Goal: Task Accomplishment & Management: Manage account settings

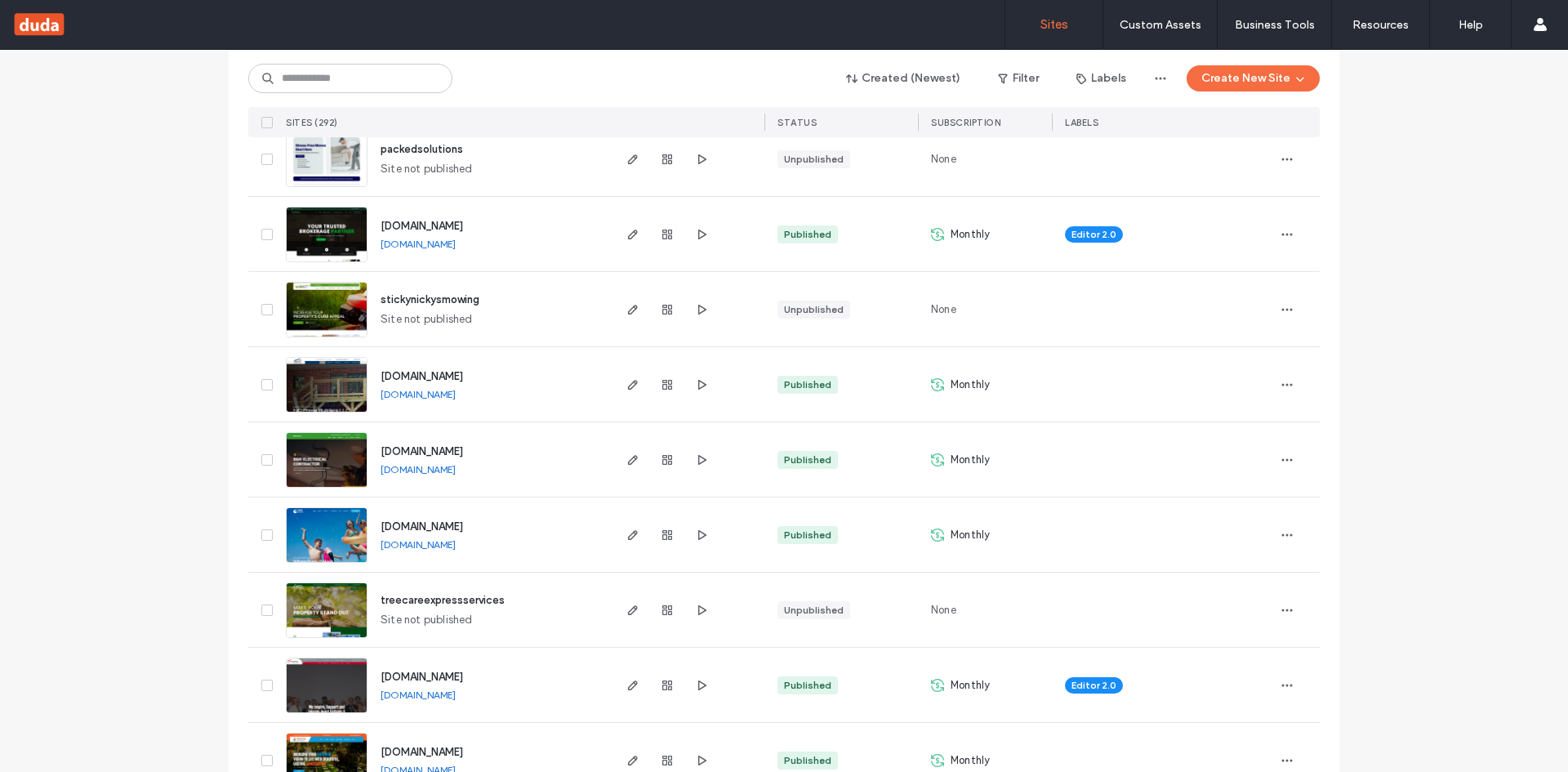
scroll to position [1062, 0]
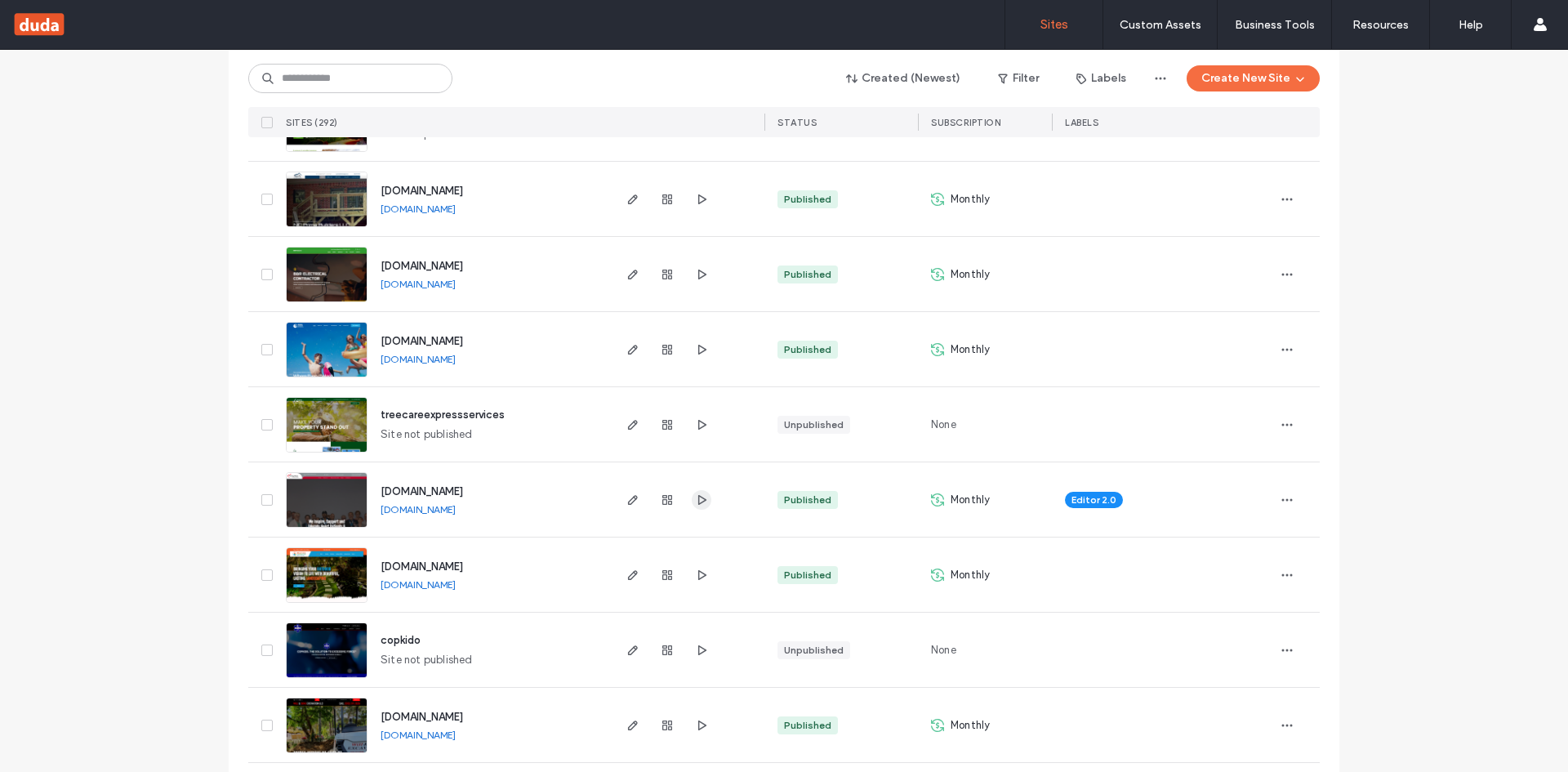
click at [698, 501] on use "button" at bounding box center [702, 498] width 8 height 10
click at [628, 502] on use "button" at bounding box center [632, 499] width 10 height 10
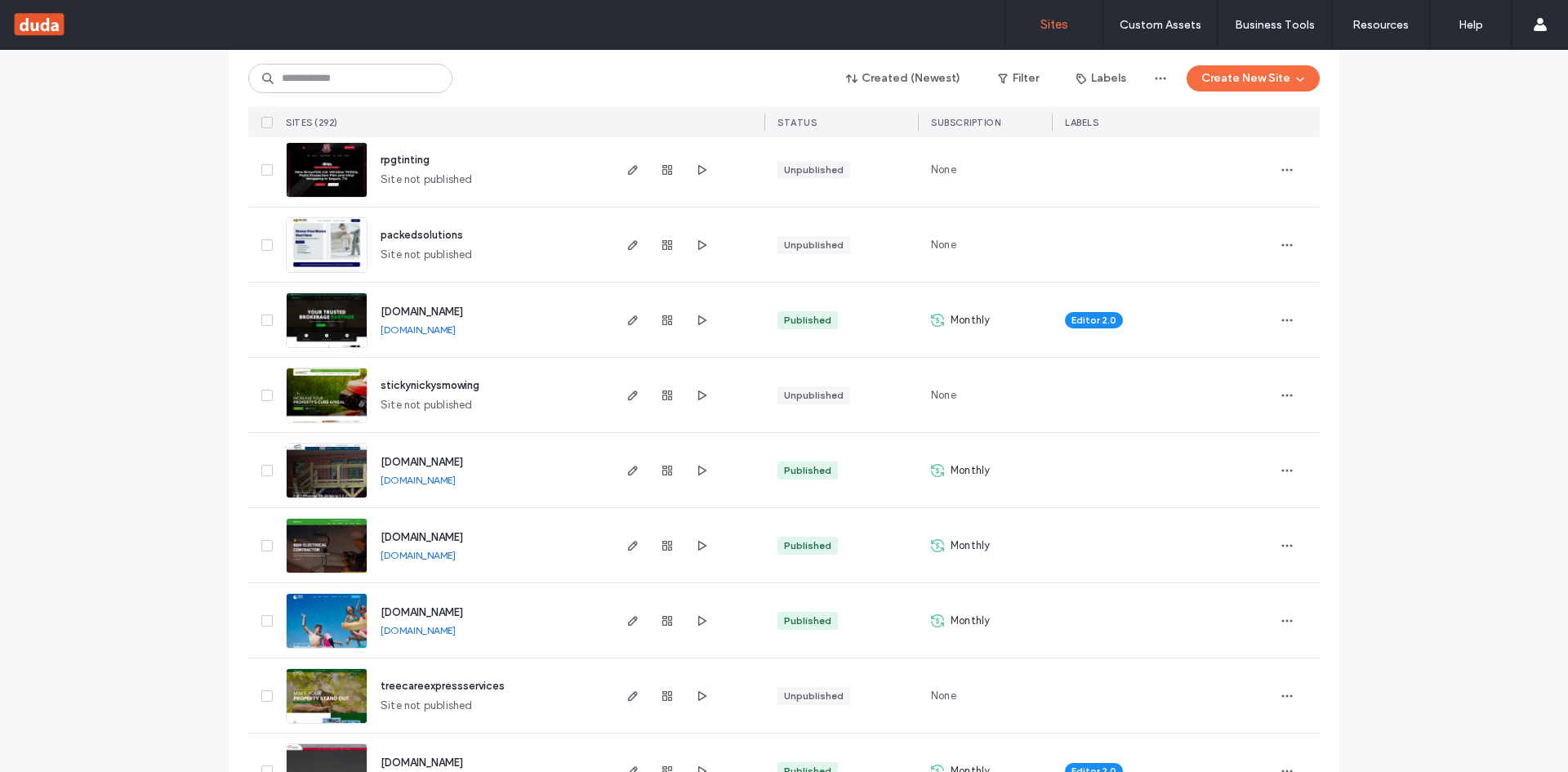
scroll to position [816, 0]
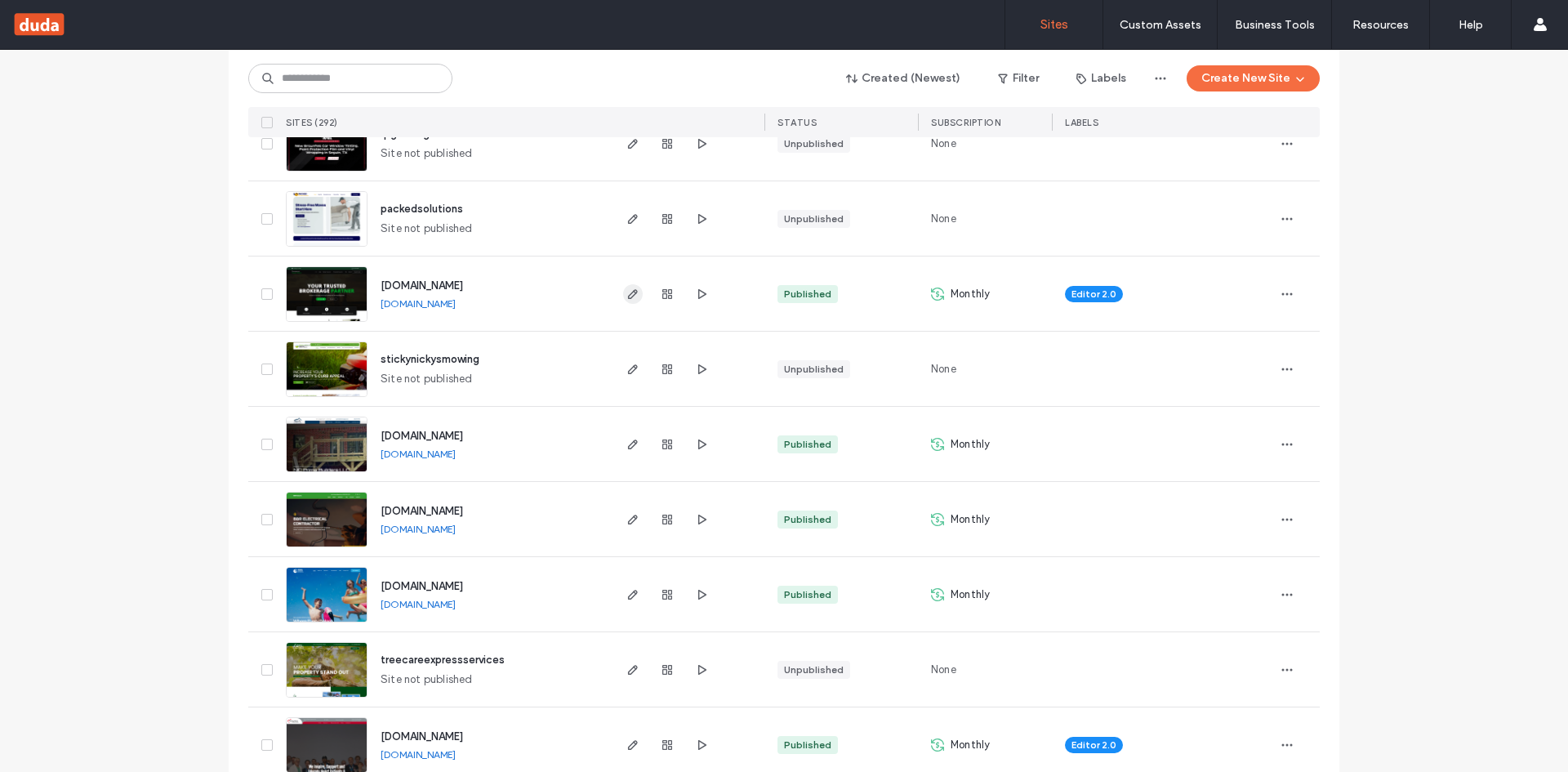
click at [631, 295] on icon "button" at bounding box center [632, 294] width 13 height 13
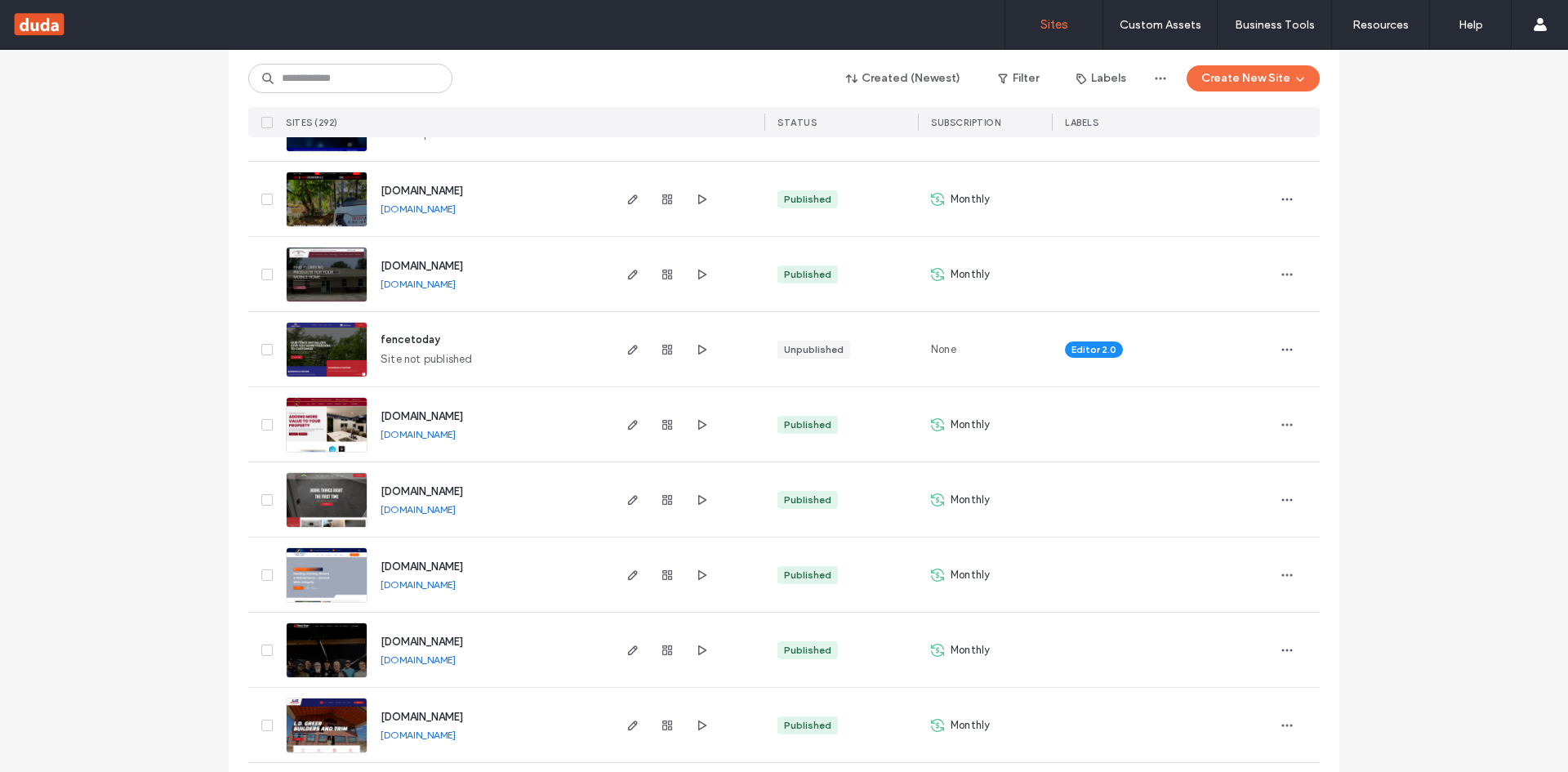
scroll to position [1633, 0]
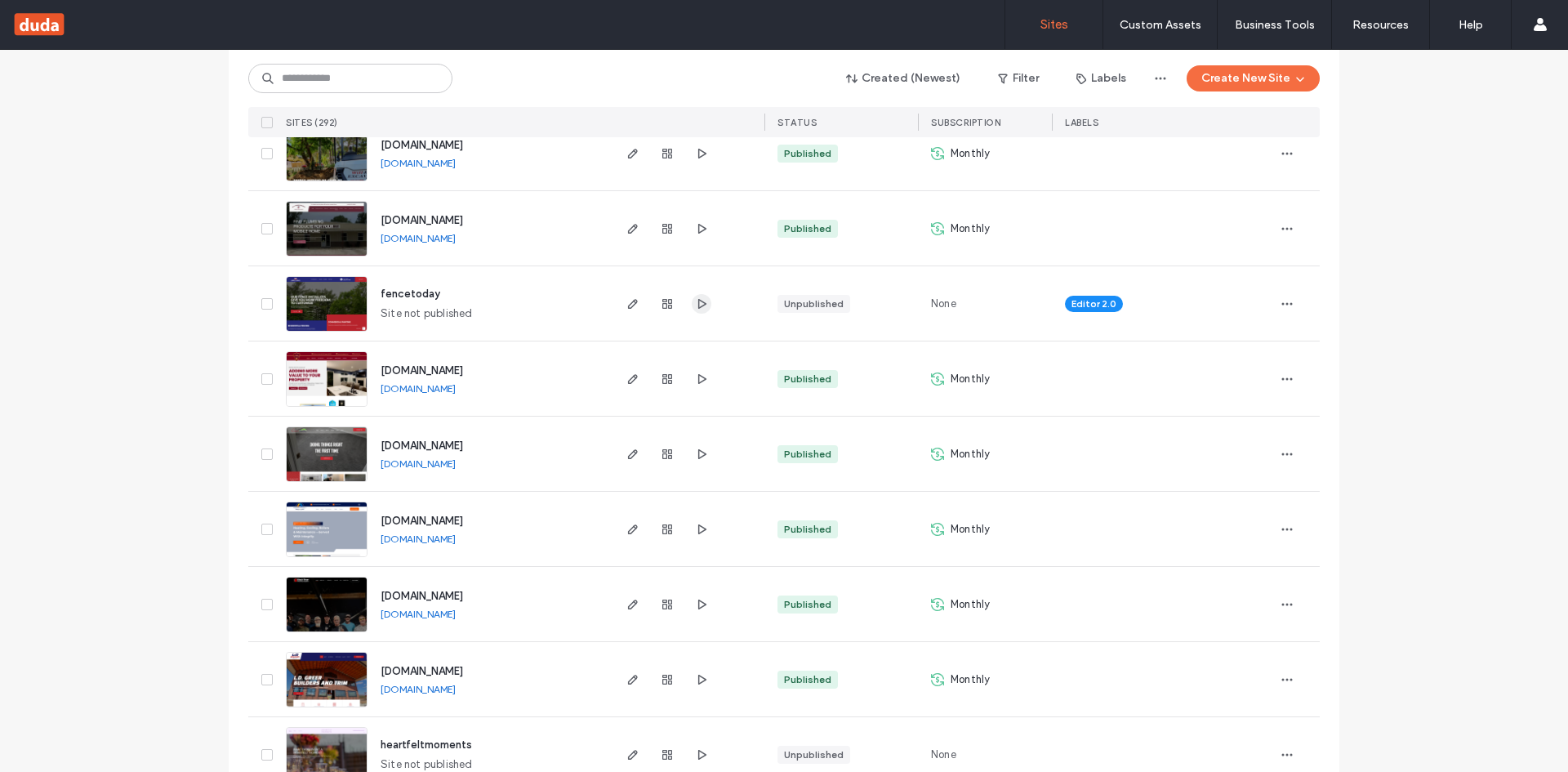
click at [695, 304] on icon "button" at bounding box center [701, 303] width 13 height 13
click at [636, 302] on span "button" at bounding box center [633, 304] width 20 height 20
